Goal: Use online tool/utility: Use online tool/utility

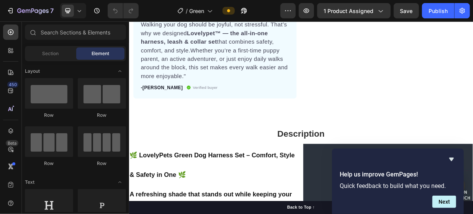
scroll to position [294, 0]
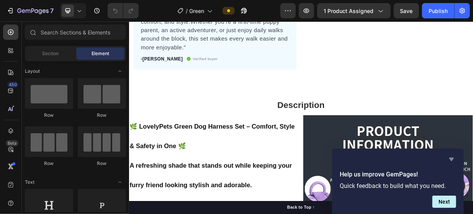
click at [455, 158] on icon "Hide survey" at bounding box center [451, 159] width 9 height 9
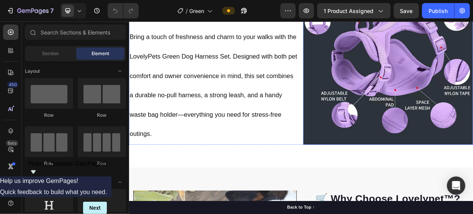
scroll to position [672, 0]
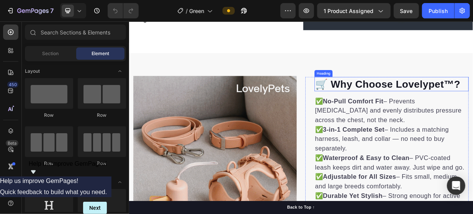
click at [448, 108] on h2 "🛒 Why Choose Lovelypet™?" at bounding box center [480, 104] width 206 height 19
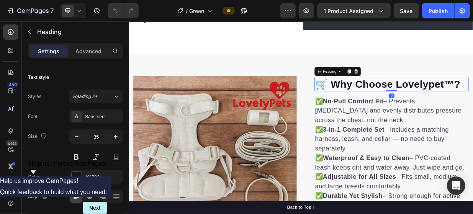
click at [473, 101] on h2 "🛒 Why Choose Lovelypet™?" at bounding box center [480, 104] width 206 height 19
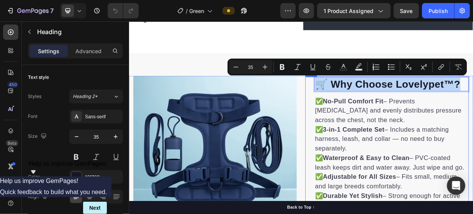
drag, startPoint x: 571, startPoint y: 101, endPoint x: 361, endPoint y: 121, distance: 211.0
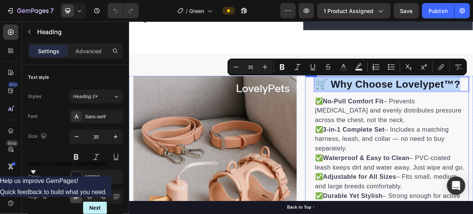
click at [364, 121] on div "🛒 Why Choose Lovelypet™? Heading 0 ✅ No-Pull Comfort Fit – Prevents [MEDICAL_DA…" at bounding box center [473, 203] width 218 height 216
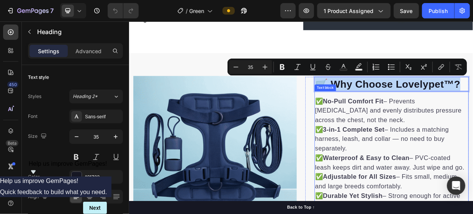
copy p "🛒 Why Choose Lovelypet™?"
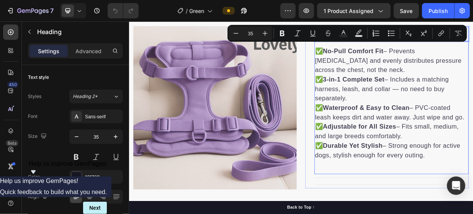
scroll to position [748, 0]
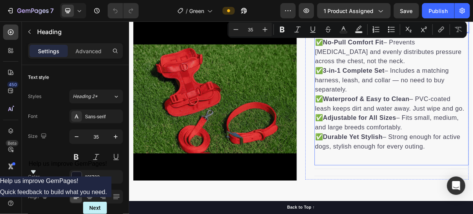
click at [473, 185] on p "✅ No-Pull Comfort Fit – Prevents [MEDICAL_DATA] and evenly distributes pressure…" at bounding box center [480, 119] width 205 height 152
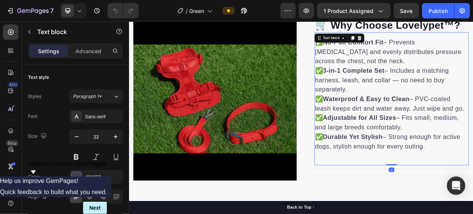
click at [473, 186] on p "✅ No-Pull Comfort Fit – Prevents [MEDICAL_DATA] and evenly distributes pressure…" at bounding box center [480, 119] width 205 height 152
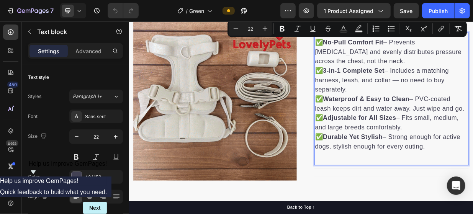
drag, startPoint x: 524, startPoint y: 189, endPoint x: 378, endPoint y: 44, distance: 205.7
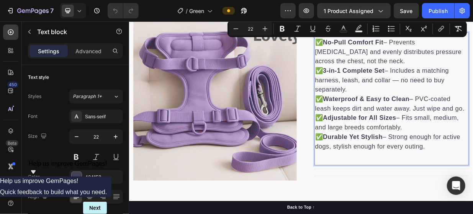
click at [378, 44] on p "✅ No-Pull Comfort Fit – Prevents [MEDICAL_DATA] and evenly distributes pressure…" at bounding box center [480, 119] width 205 height 152
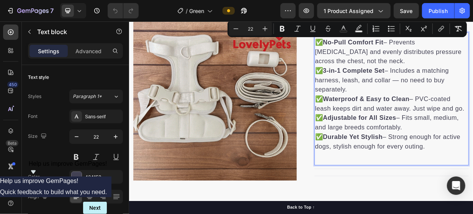
copy p "✅ No-Pull Comfort Fit – Prevents [MEDICAL_DATA] and evenly distributes pressure…"
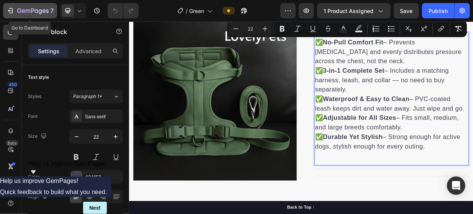
click at [9, 12] on icon "button" at bounding box center [9, 11] width 3 height 2
